Goal: Information Seeking & Learning: Check status

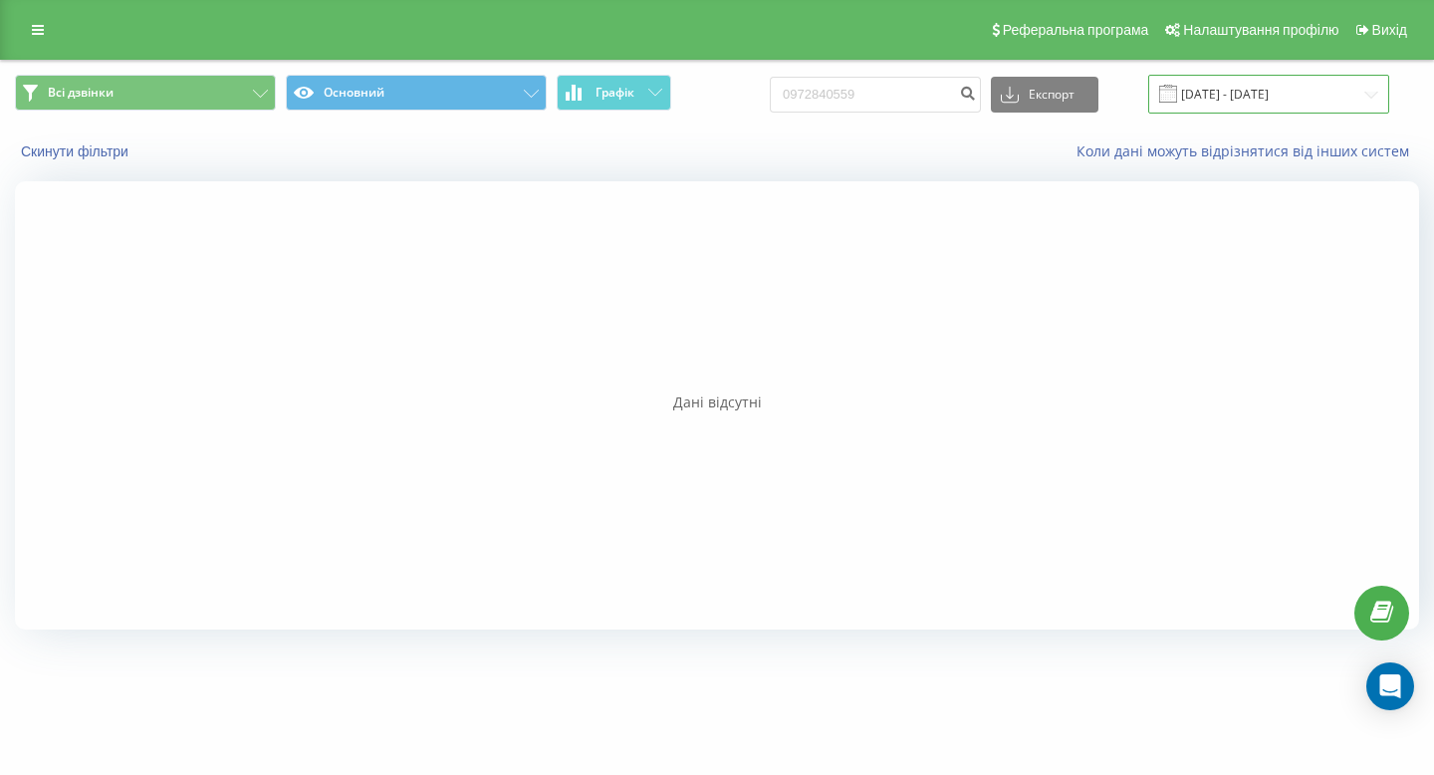
click at [1309, 99] on input "29.06.2025 - 29.07.2025" at bounding box center [1268, 94] width 241 height 39
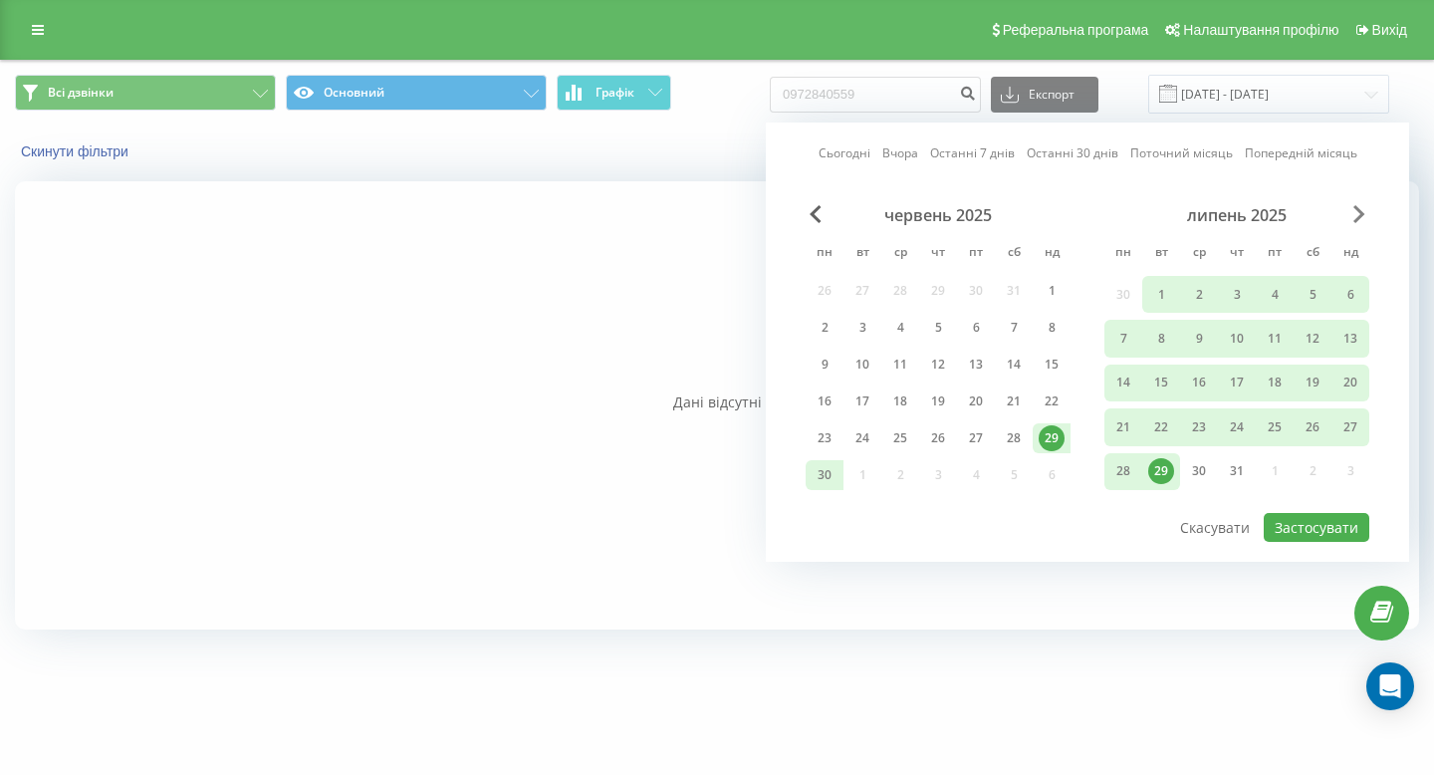
click at [1354, 205] on span "Next Month" at bounding box center [1360, 214] width 12 height 18
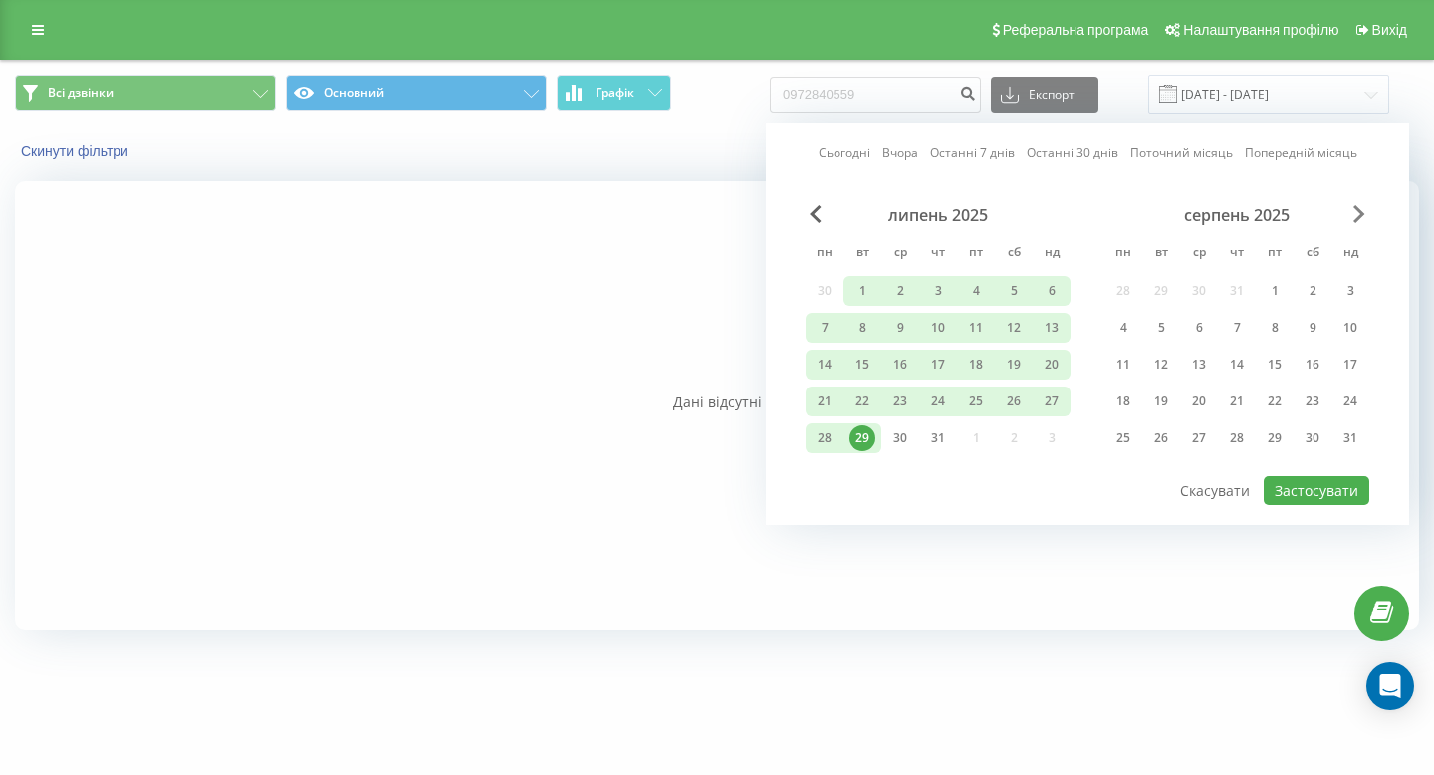
click at [1354, 205] on span "Next Month" at bounding box center [1360, 214] width 12 height 18
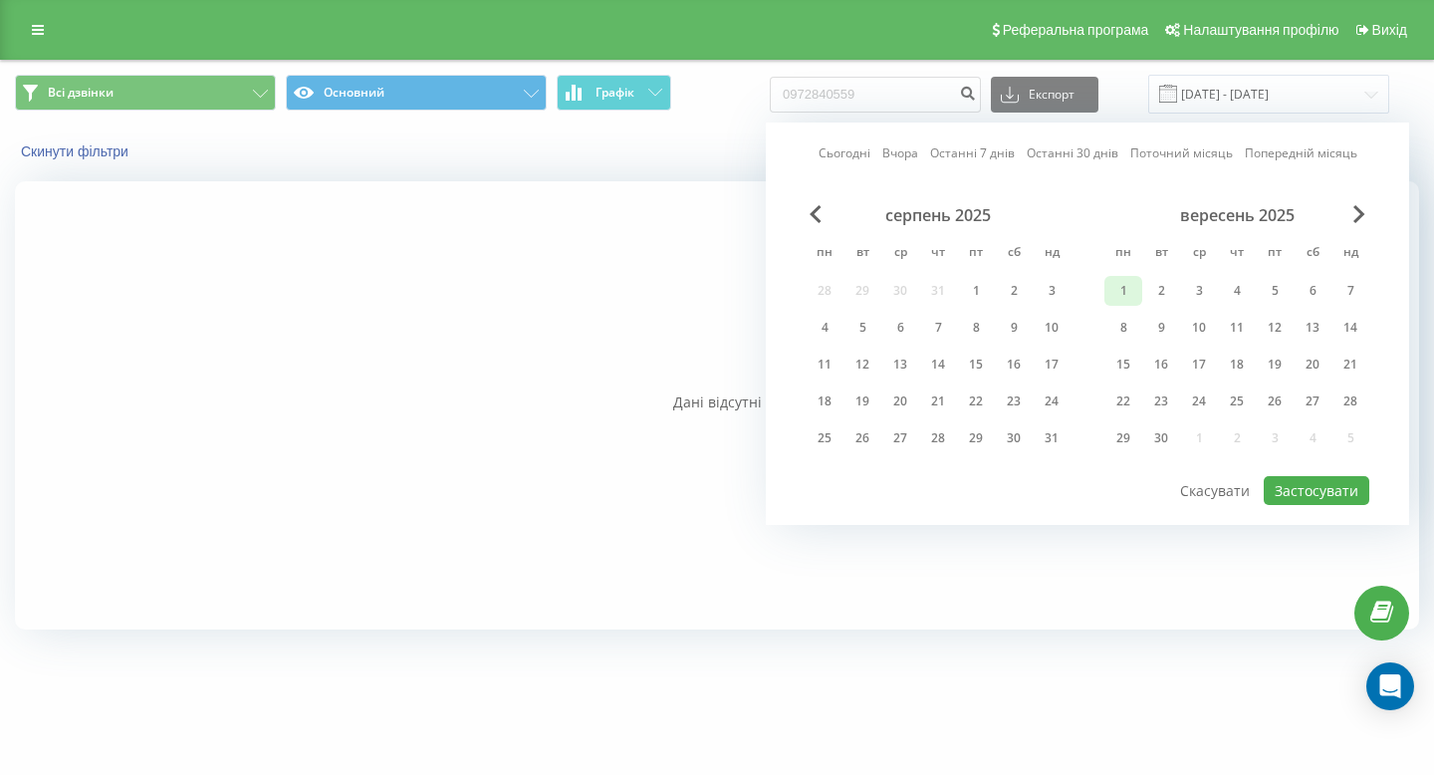
click at [1127, 283] on div "1" at bounding box center [1124, 291] width 26 height 26
click at [1347, 371] on div "21" at bounding box center [1351, 365] width 26 height 26
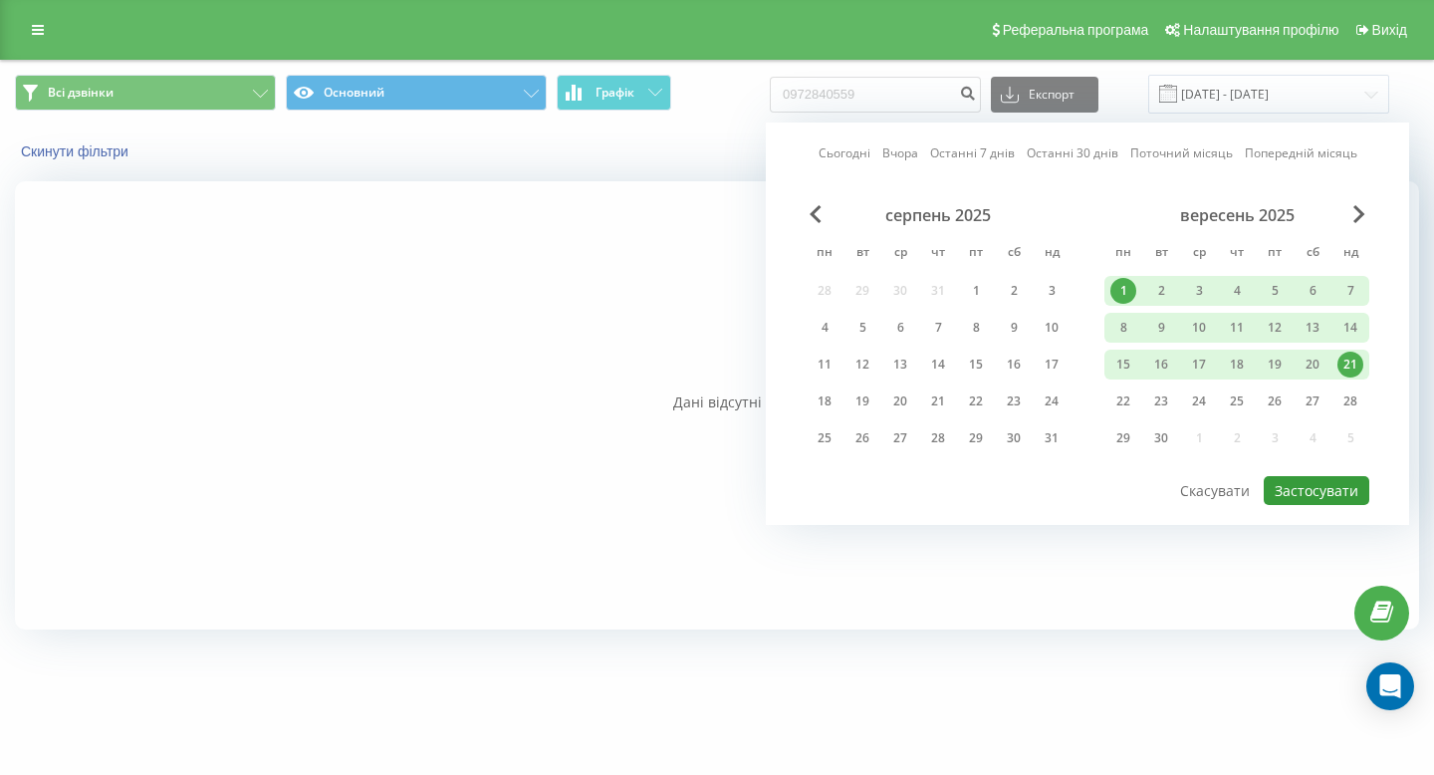
click at [1315, 488] on button "Застосувати" at bounding box center [1317, 490] width 106 height 29
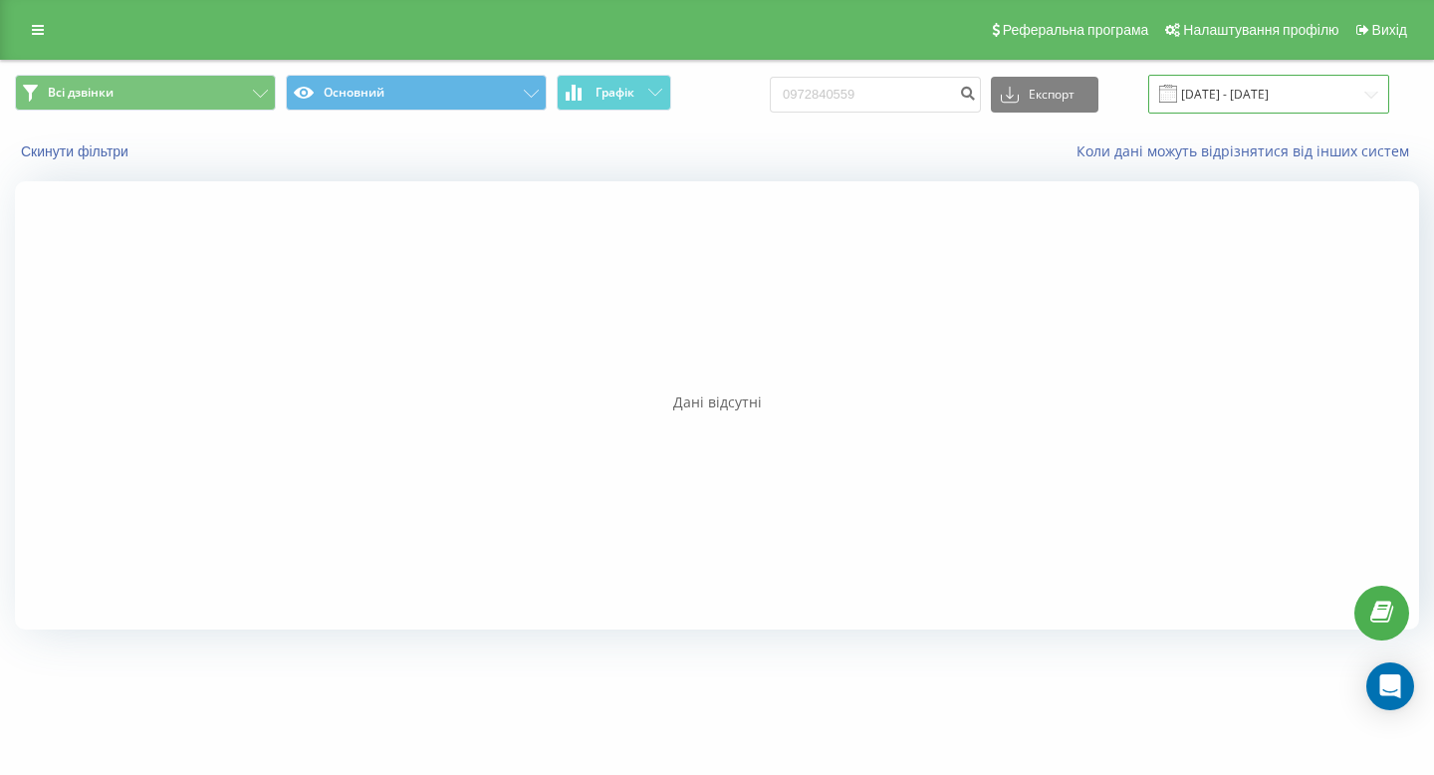
click at [1284, 91] on input "01.09.2025 - 21.09.2025" at bounding box center [1268, 94] width 241 height 39
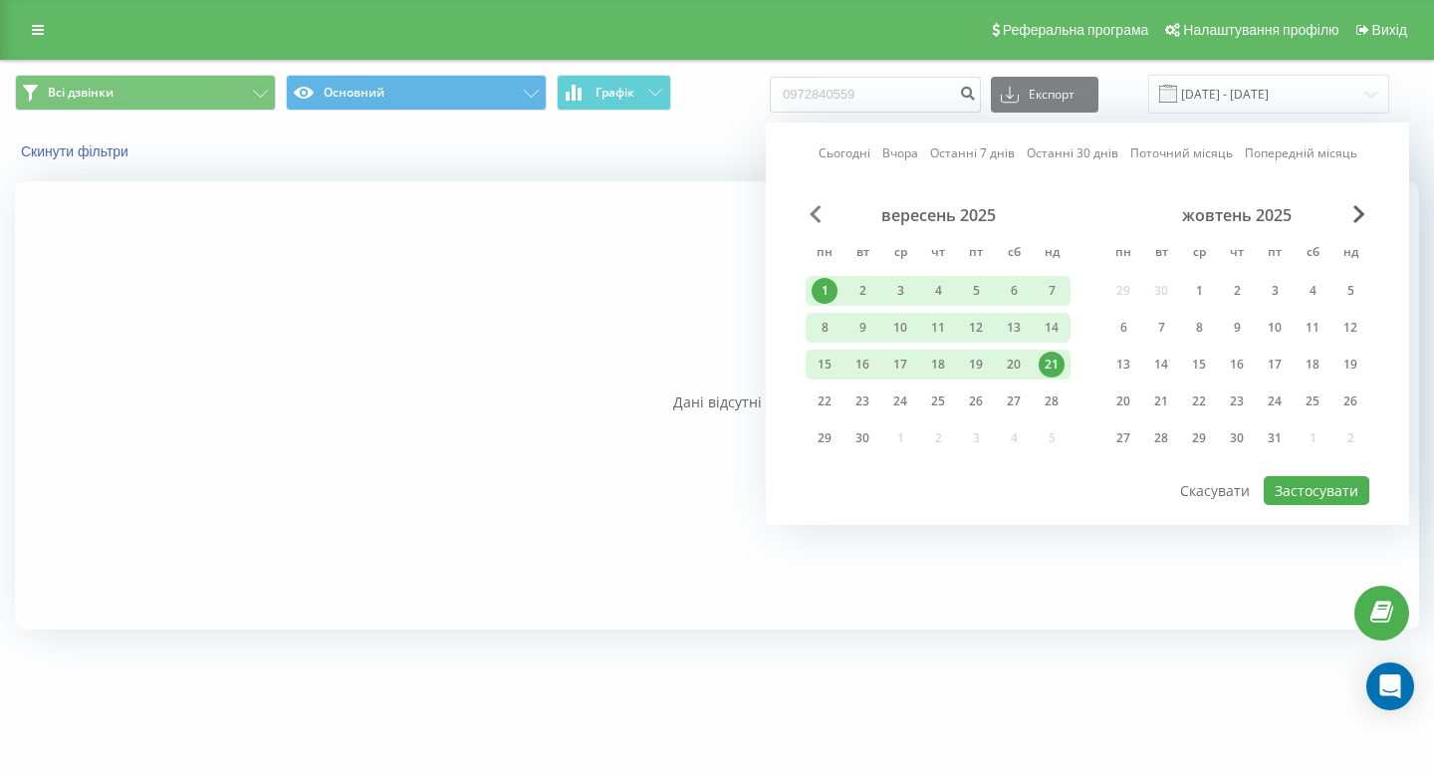
click at [815, 206] on span "Previous Month" at bounding box center [816, 214] width 12 height 18
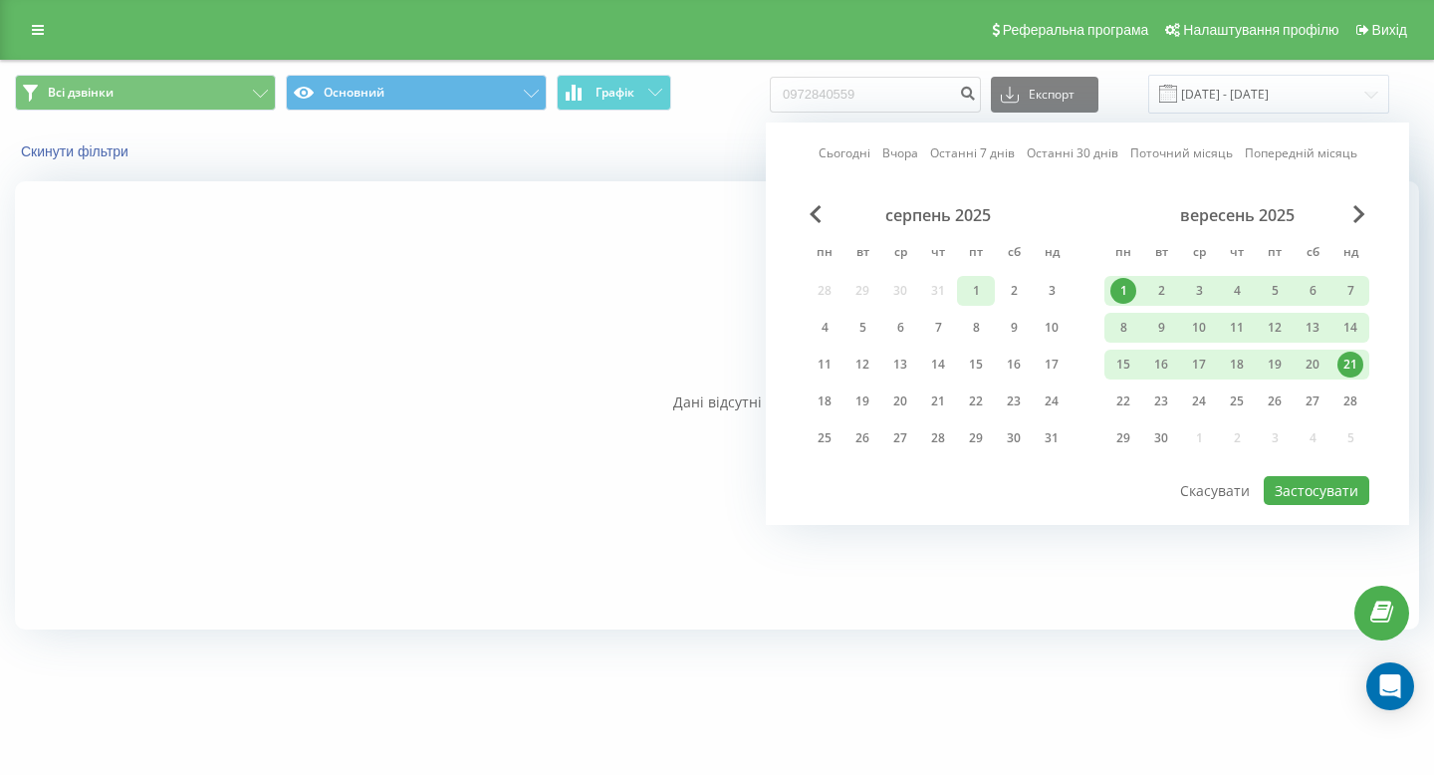
click at [980, 284] on div "1" at bounding box center [976, 291] width 26 height 26
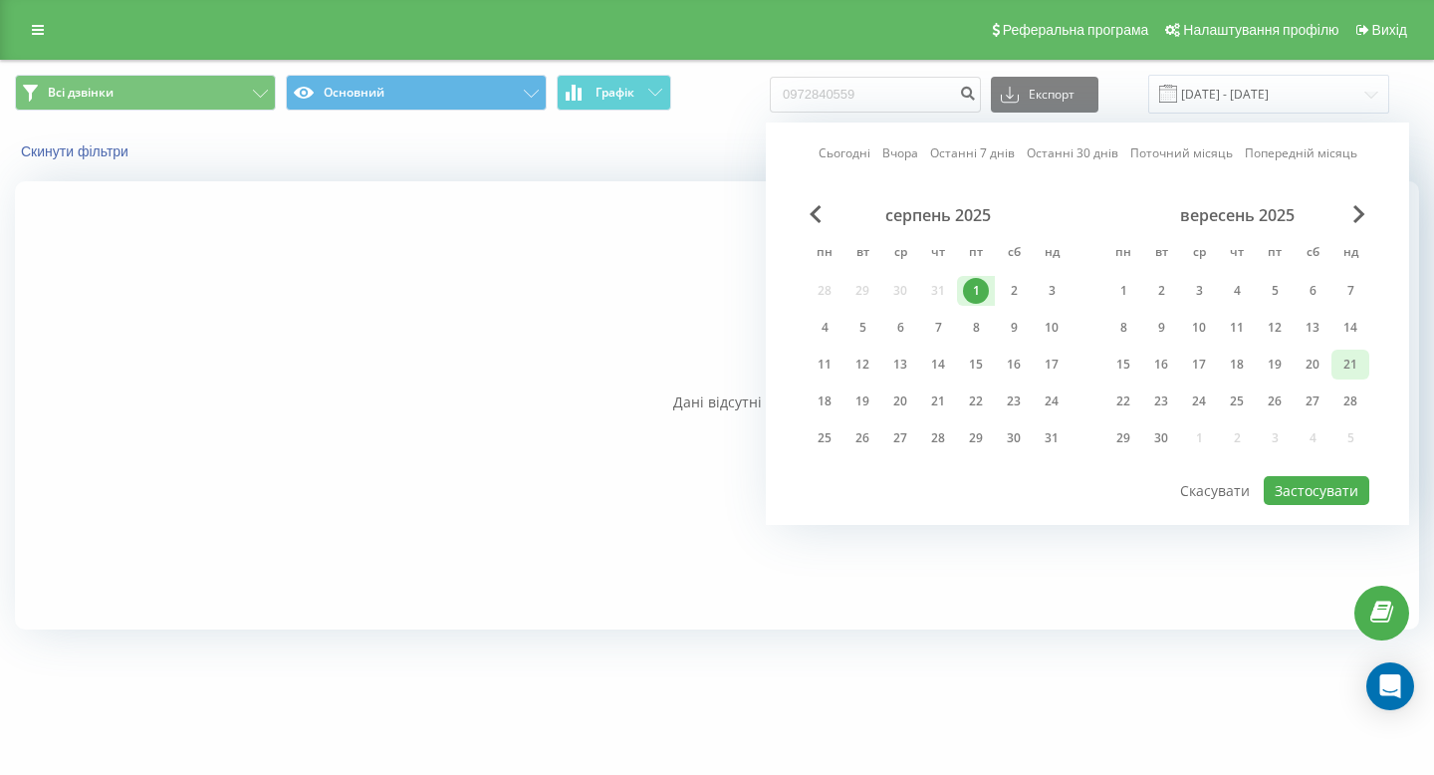
click at [1345, 364] on div "21" at bounding box center [1351, 365] width 26 height 26
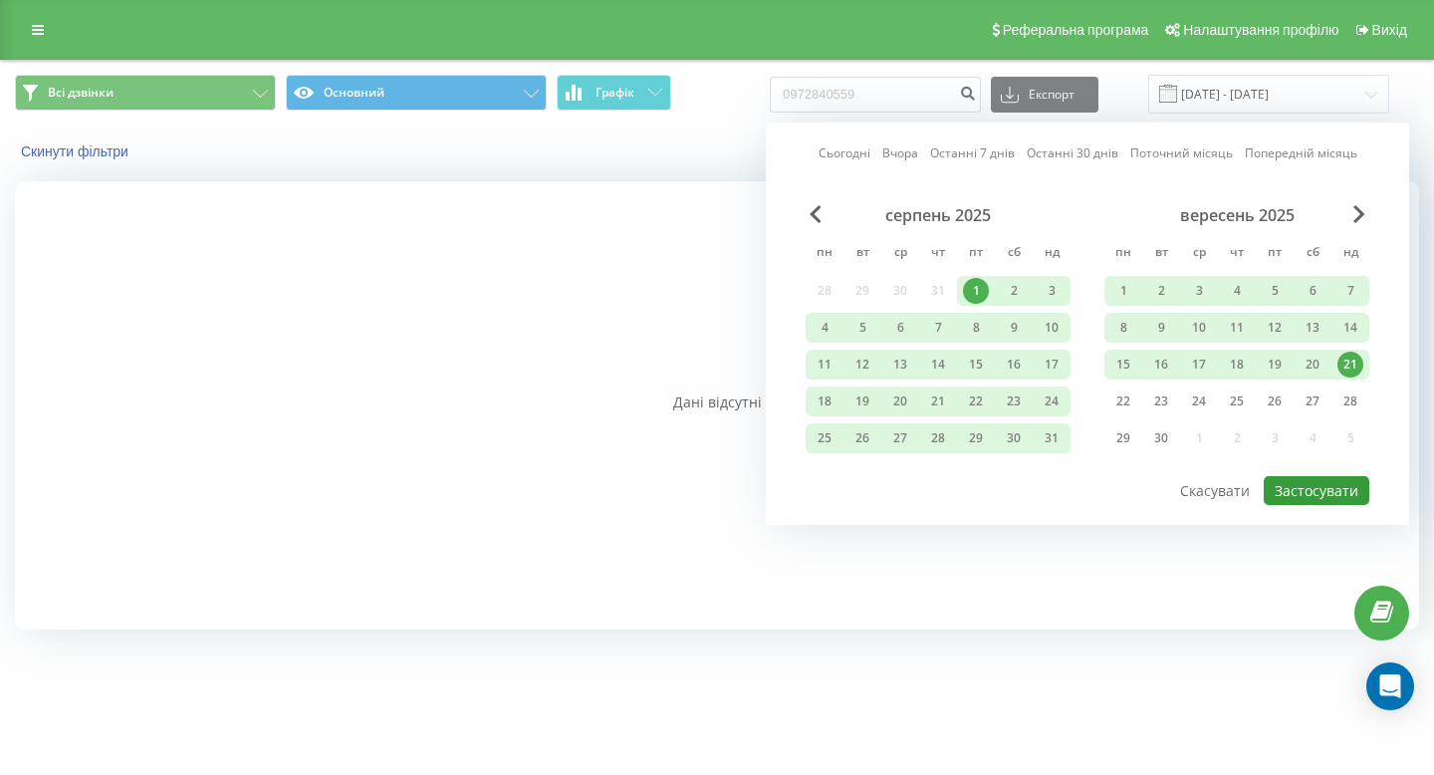
click at [1316, 485] on button "Застосувати" at bounding box center [1317, 490] width 106 height 29
type input "01.08.2025 - 21.09.2025"
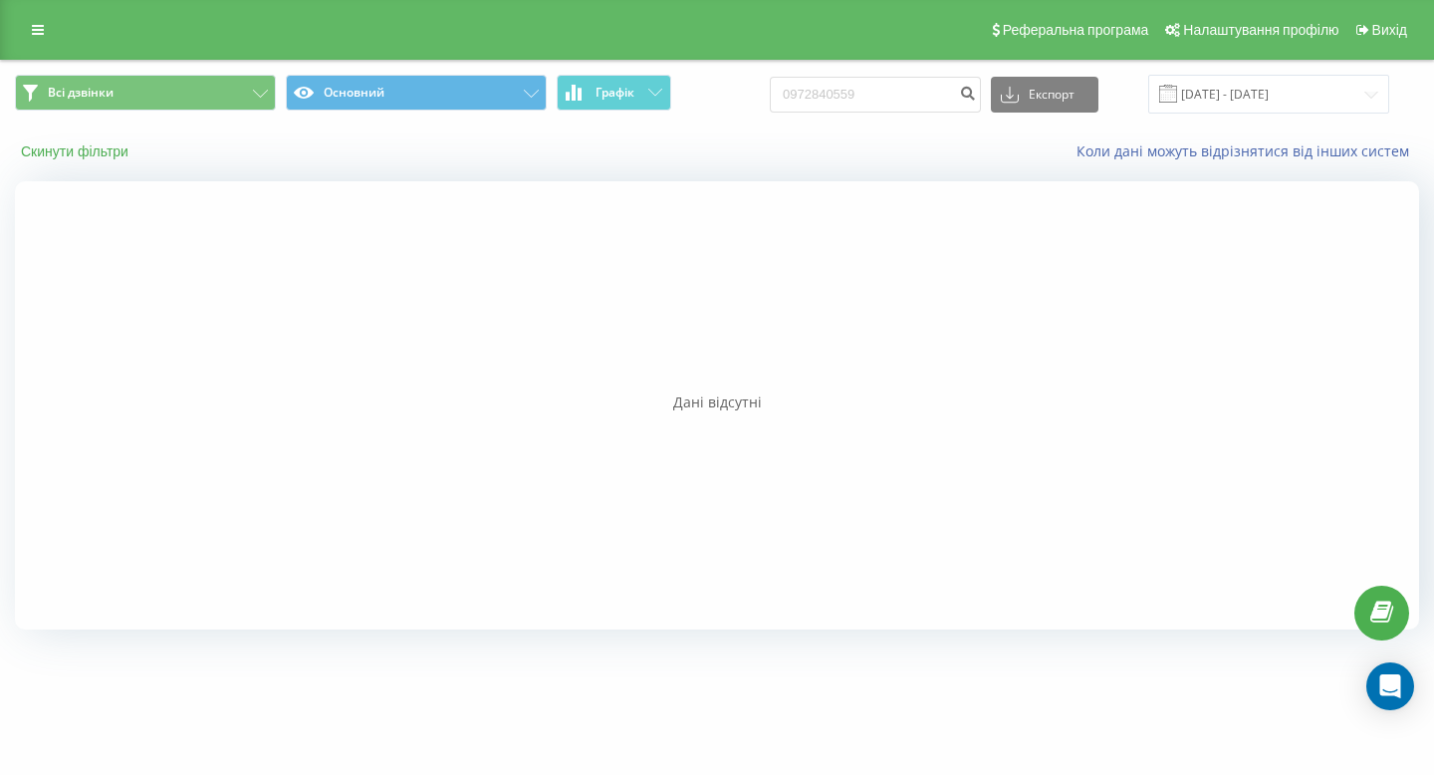
click at [117, 153] on button "Скинути фільтри" at bounding box center [77, 151] width 124 height 18
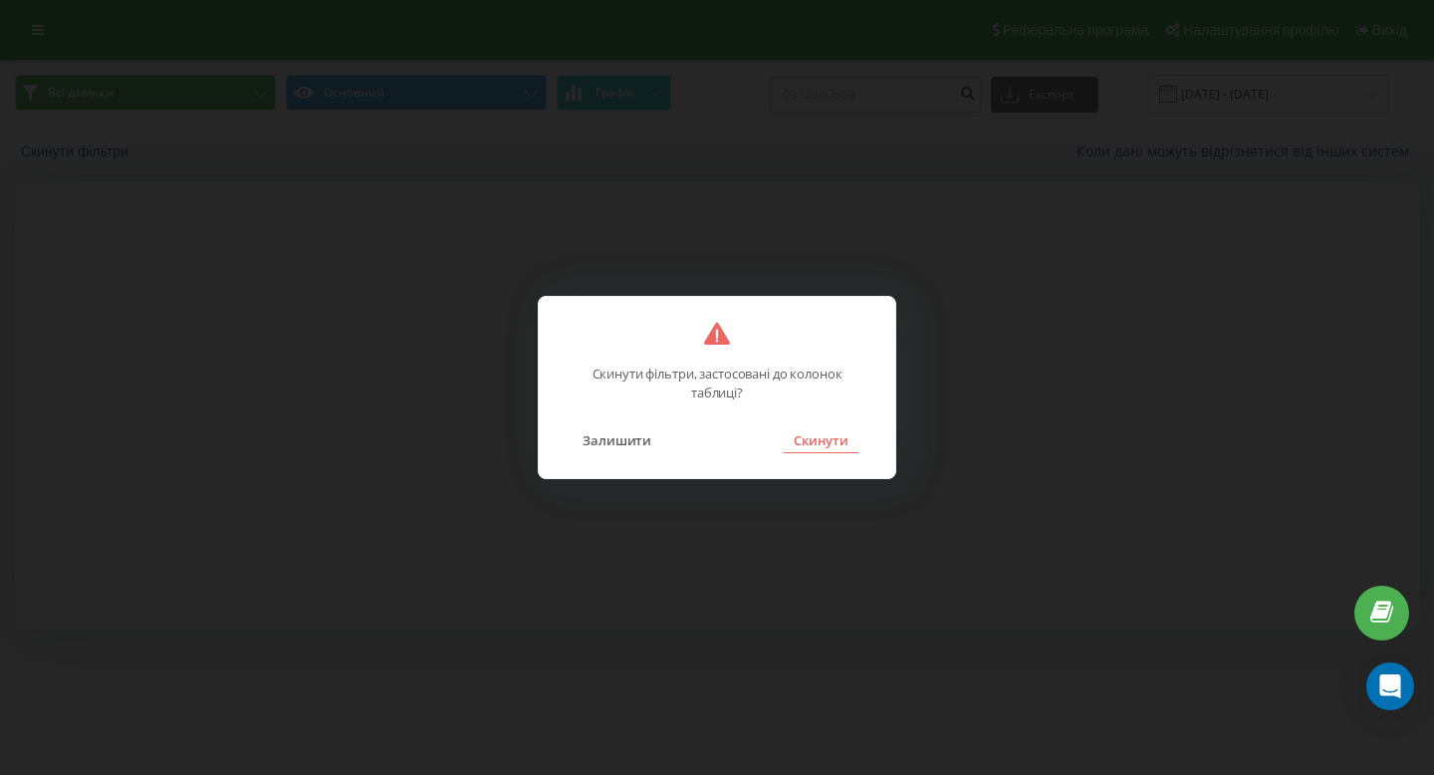
click at [802, 437] on button "Скинути" at bounding box center [821, 440] width 75 height 26
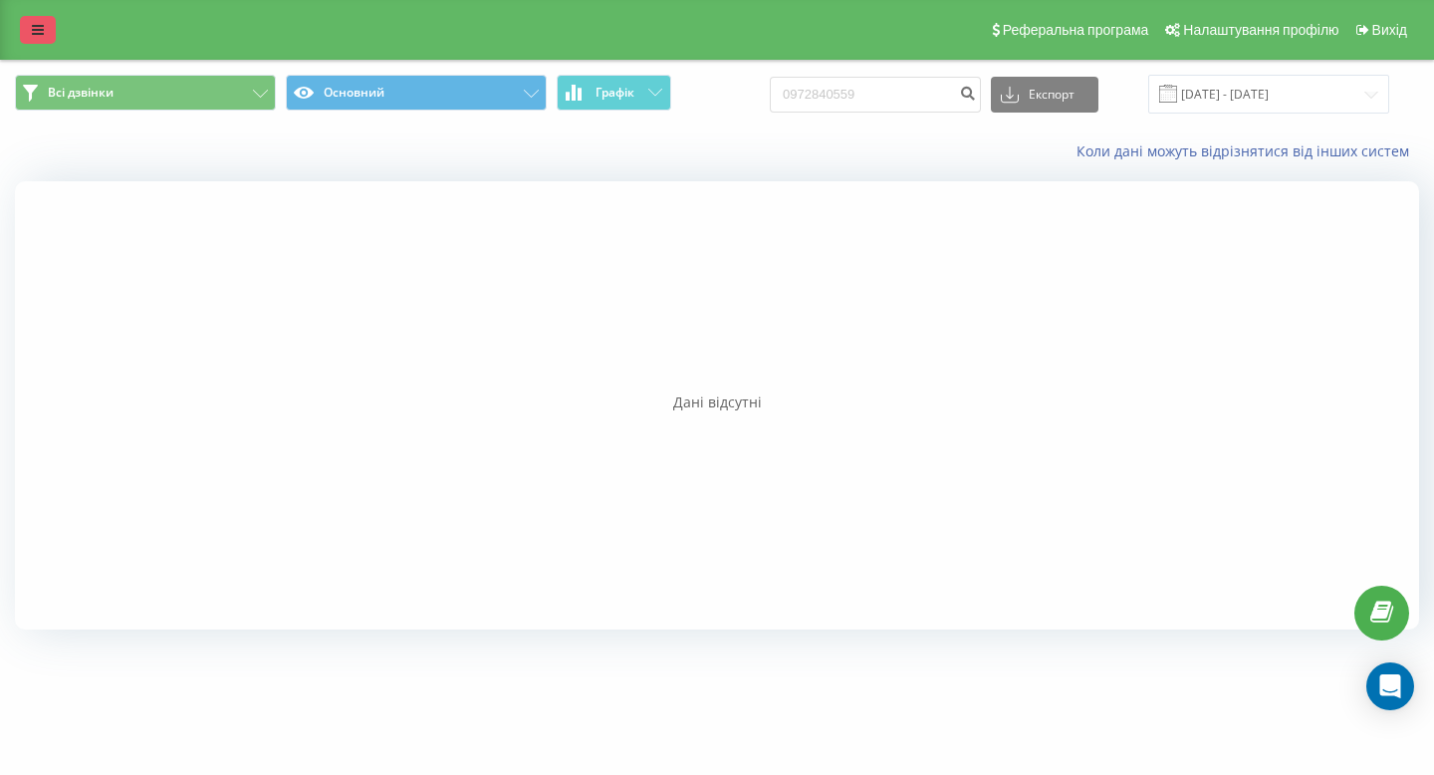
click at [20, 17] on link at bounding box center [38, 30] width 36 height 28
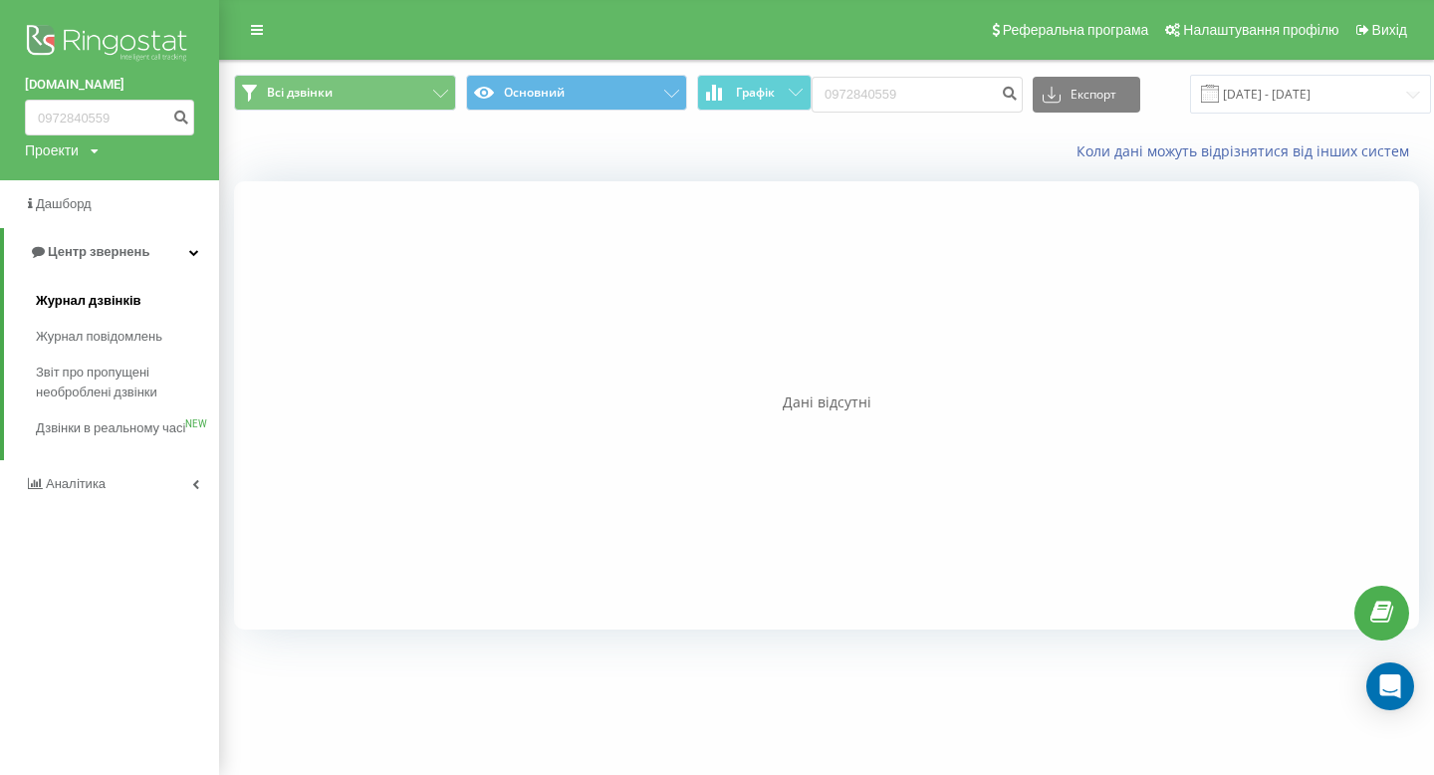
click at [102, 298] on span "Журнал дзвінків" at bounding box center [89, 301] width 106 height 20
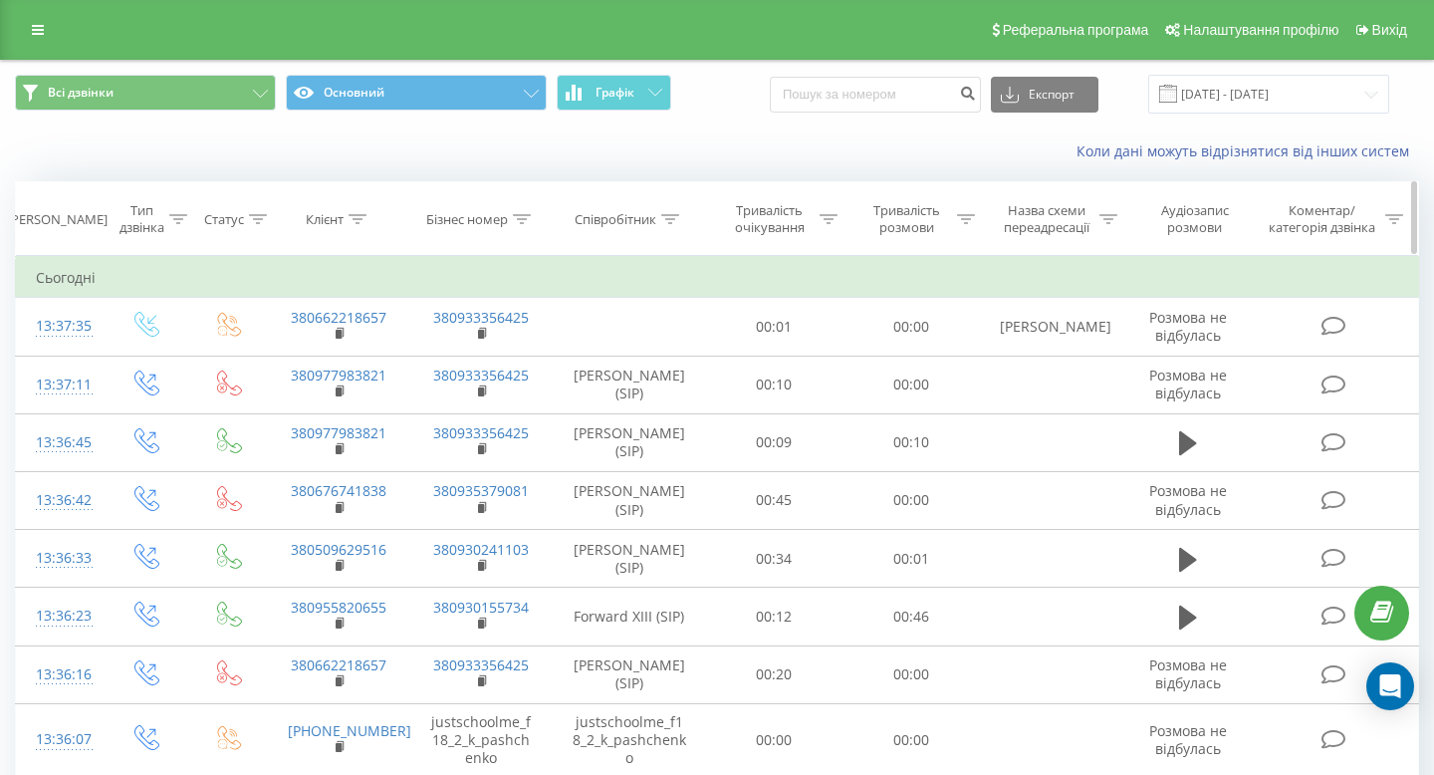
click at [358, 214] on icon at bounding box center [358, 219] width 18 height 10
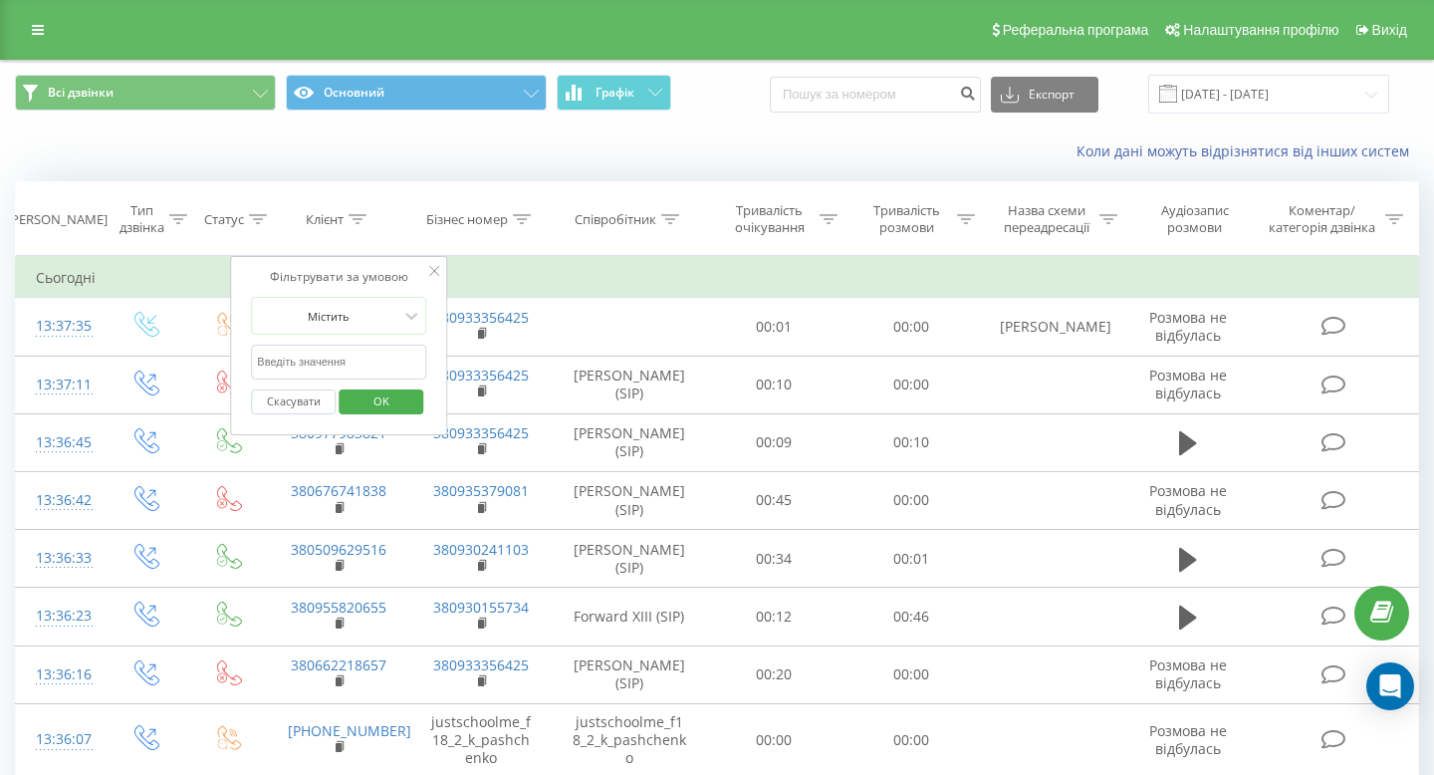
click at [335, 355] on input "text" at bounding box center [338, 362] width 175 height 35
paste input "0975485226"
type input "0975485226"
click at [386, 411] on span "OK" at bounding box center [382, 400] width 56 height 31
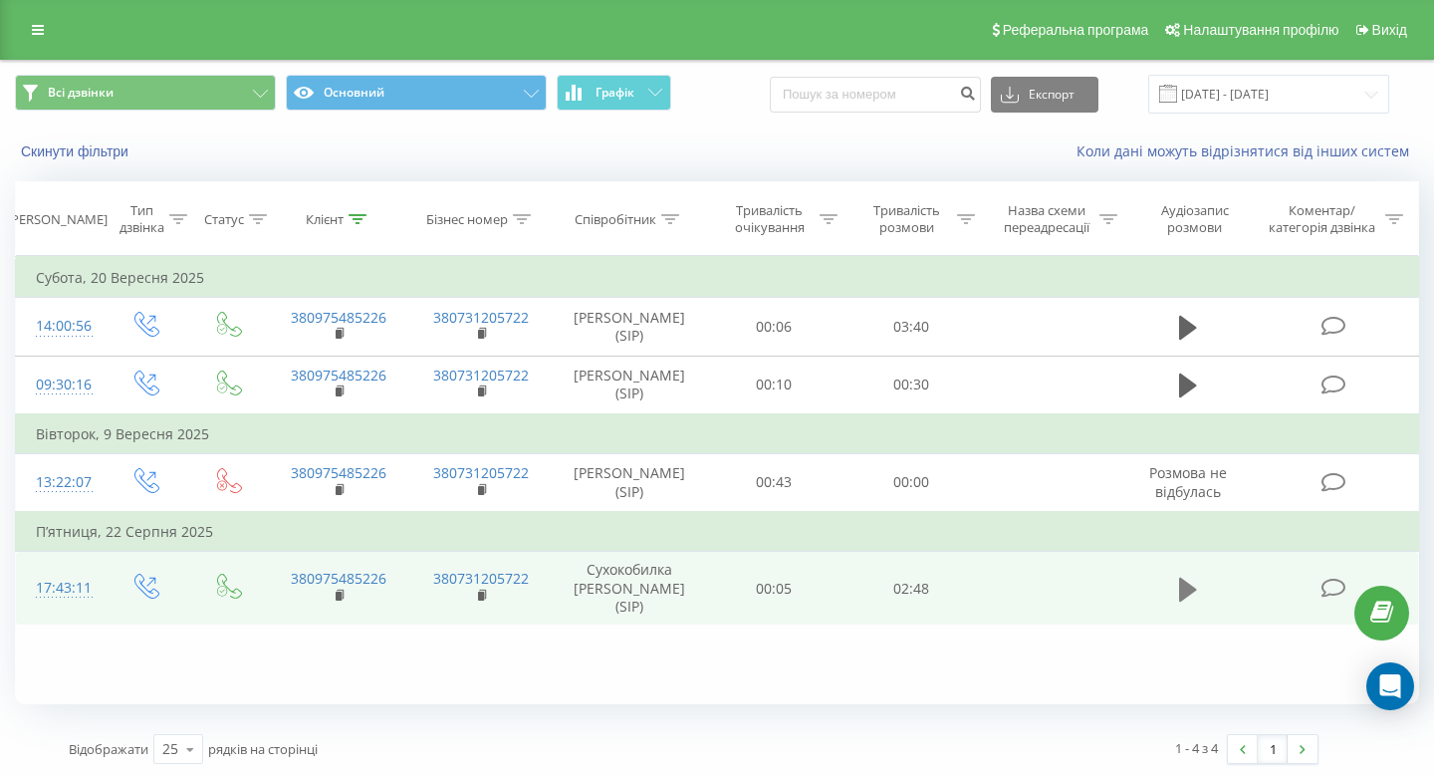
click at [1191, 581] on icon at bounding box center [1188, 589] width 18 height 24
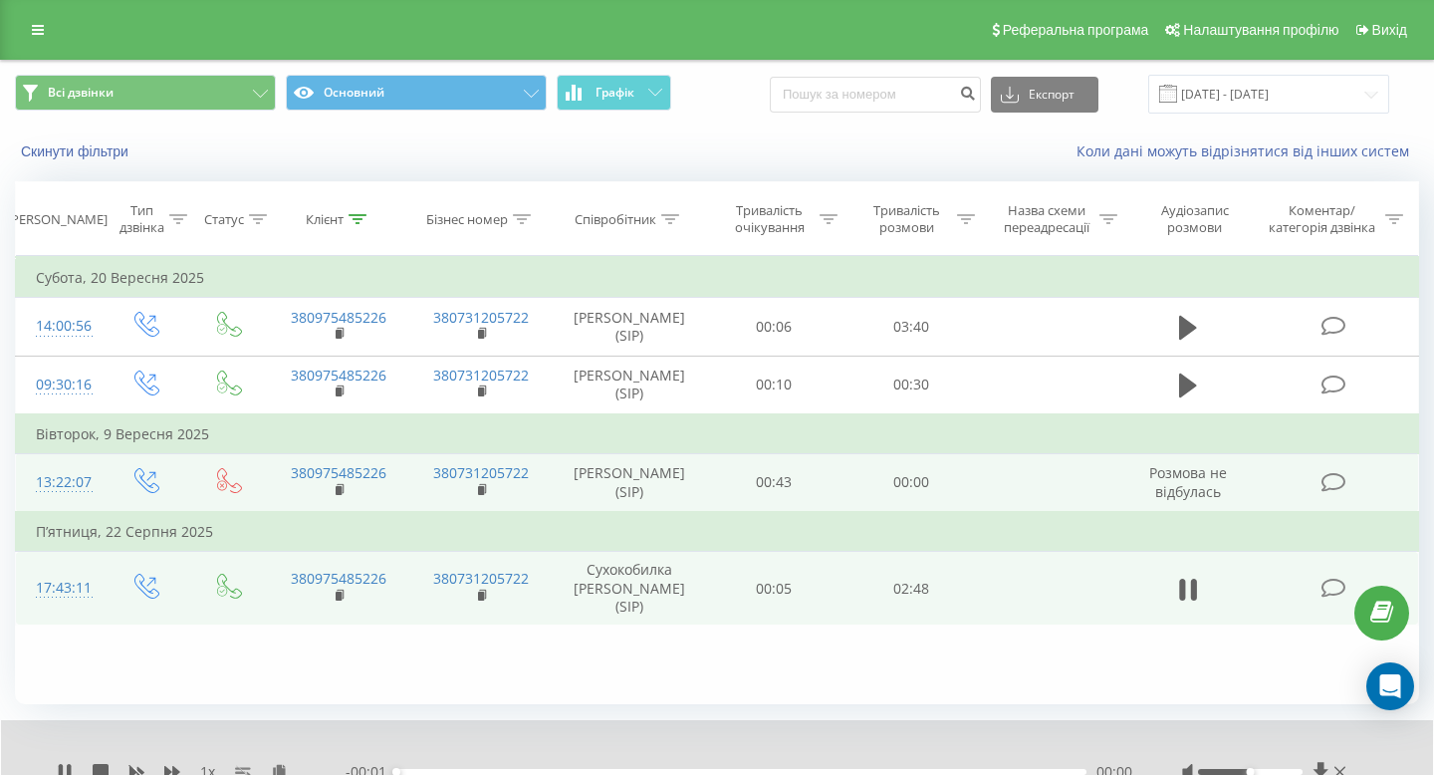
scroll to position [81, 0]
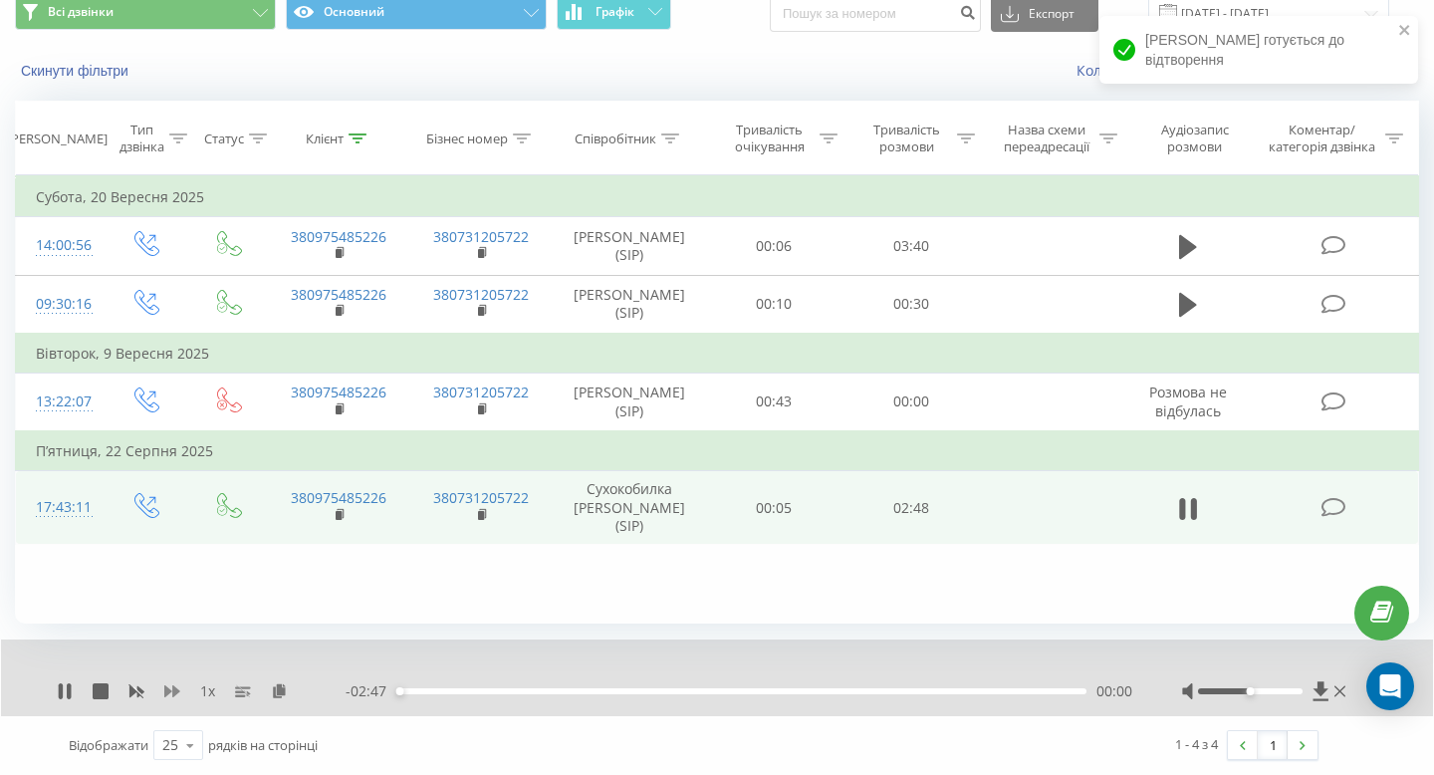
click at [176, 688] on icon at bounding box center [172, 691] width 16 height 12
click at [175, 689] on icon at bounding box center [172, 691] width 16 height 12
click at [173, 693] on icon at bounding box center [172, 691] width 16 height 12
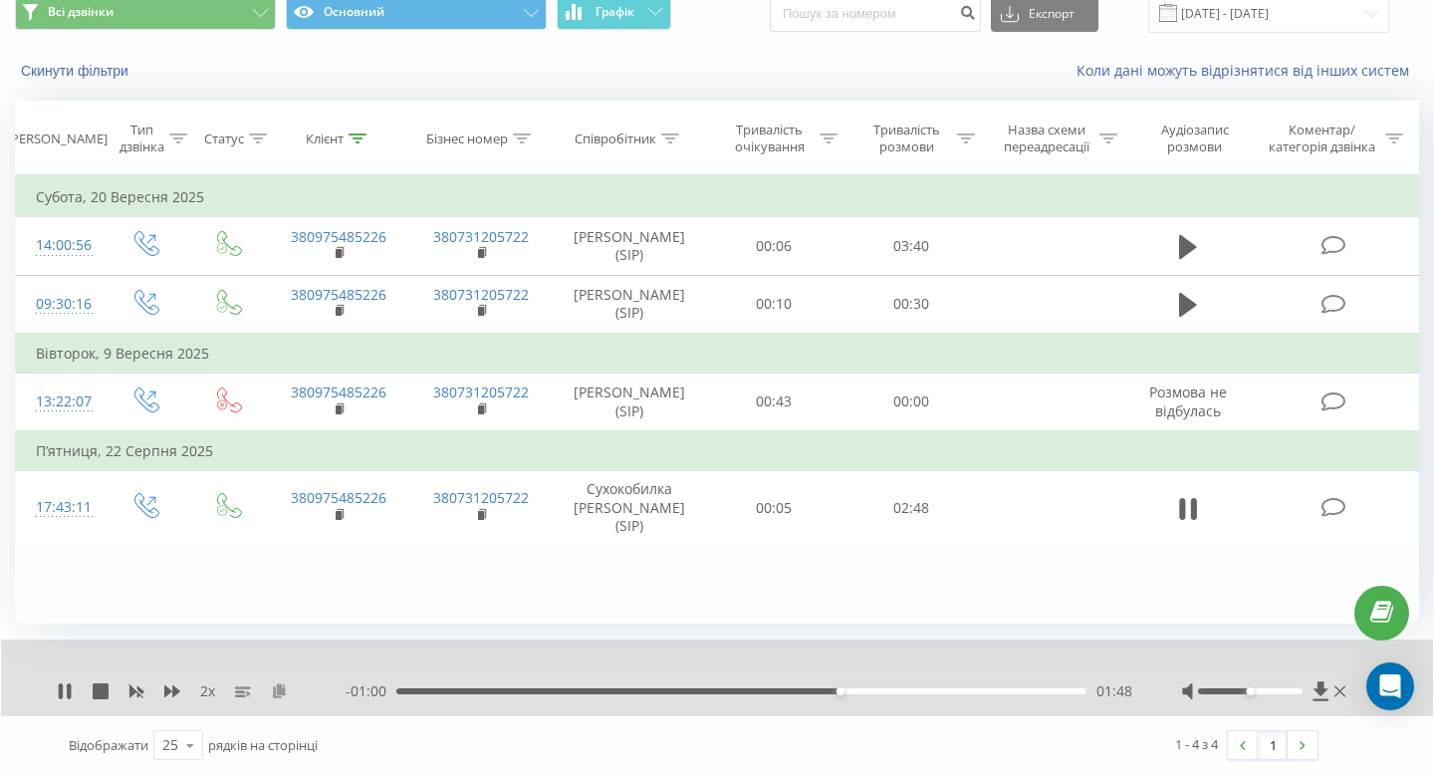
click at [285, 696] on icon at bounding box center [279, 690] width 17 height 14
click at [65, 694] on icon at bounding box center [65, 691] width 16 height 16
